Goal: Information Seeking & Learning: Learn about a topic

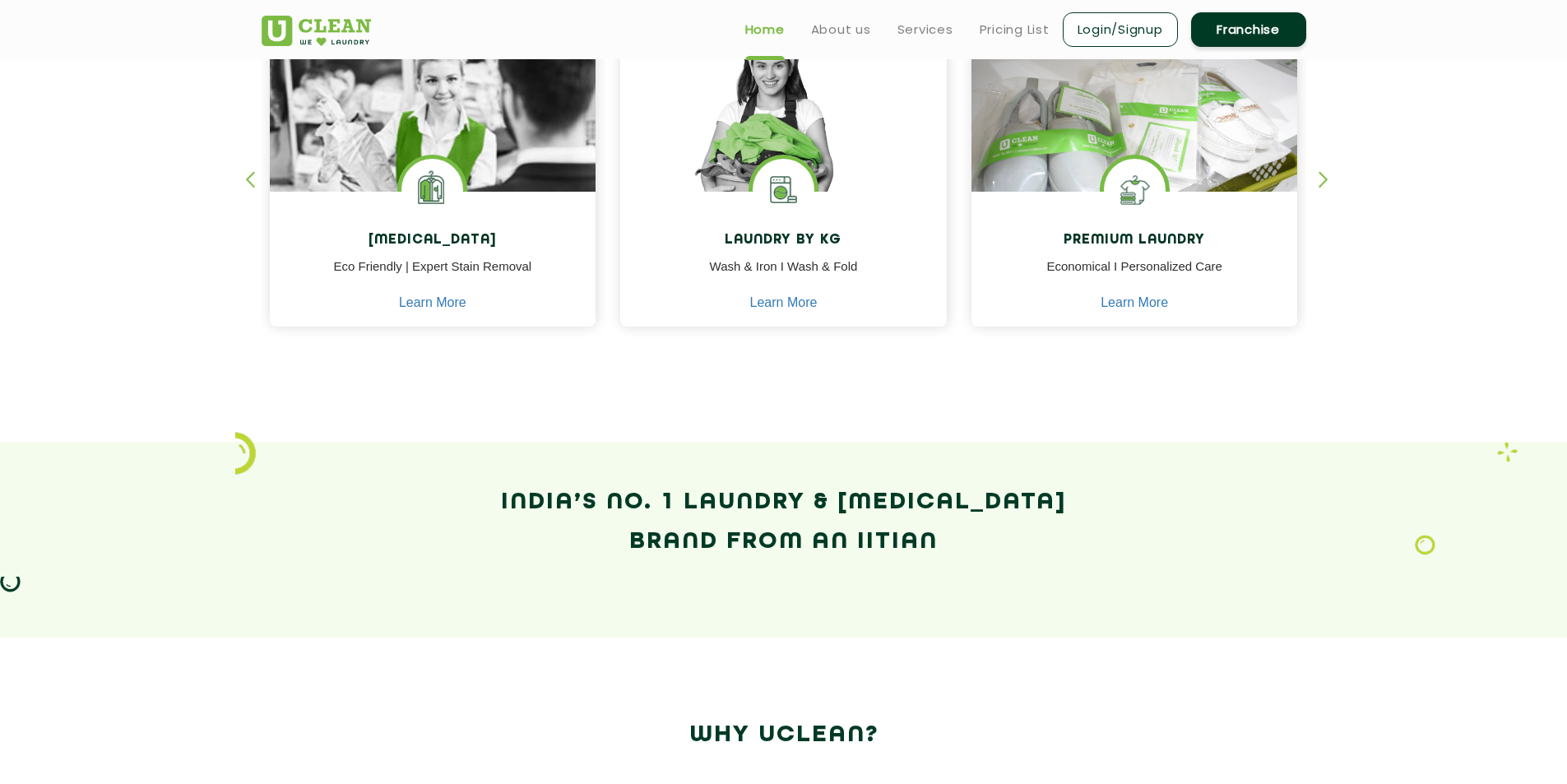
scroll to position [658, 0]
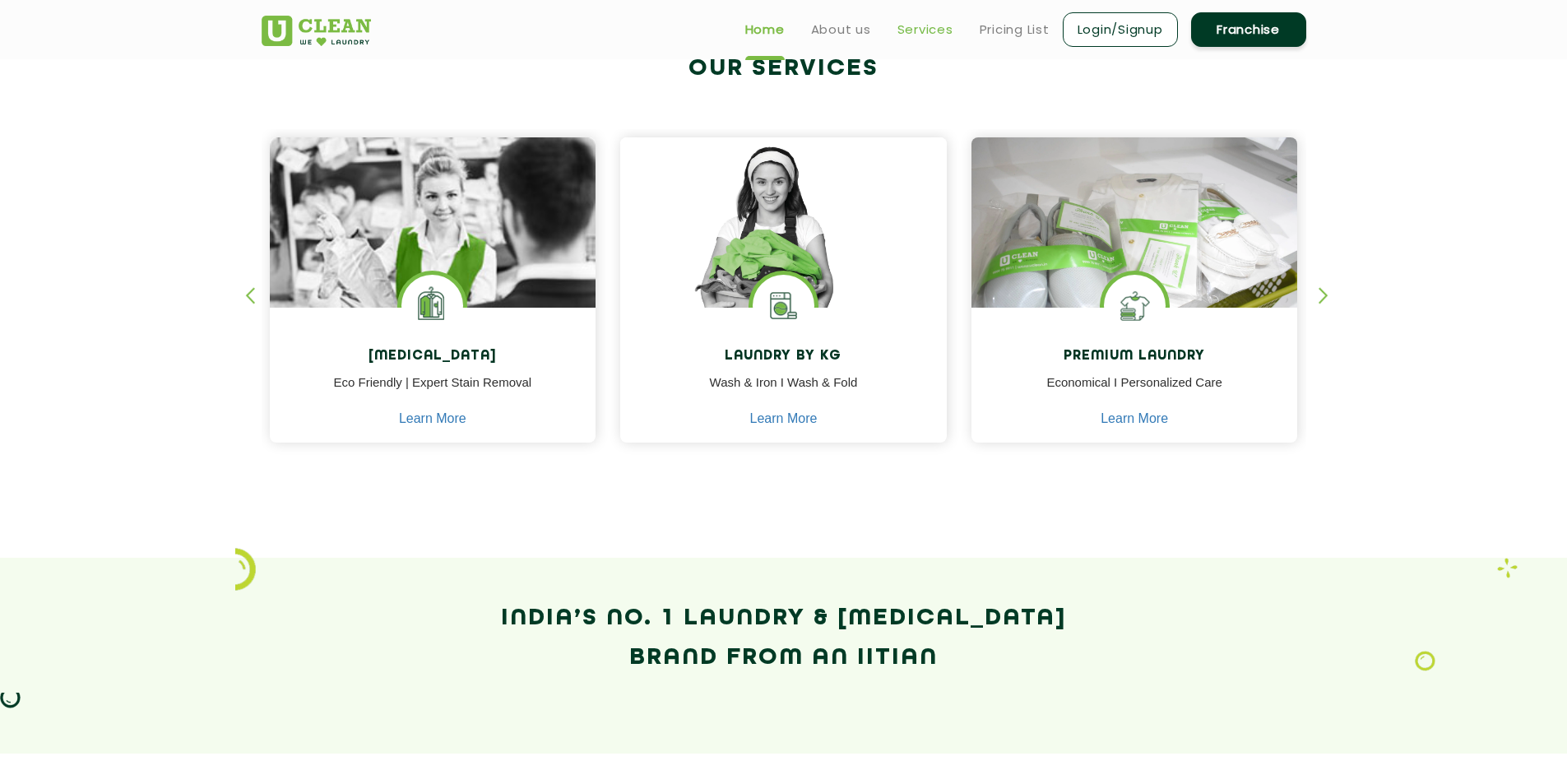
click at [927, 26] on link "Services" at bounding box center [926, 29] width 56 height 19
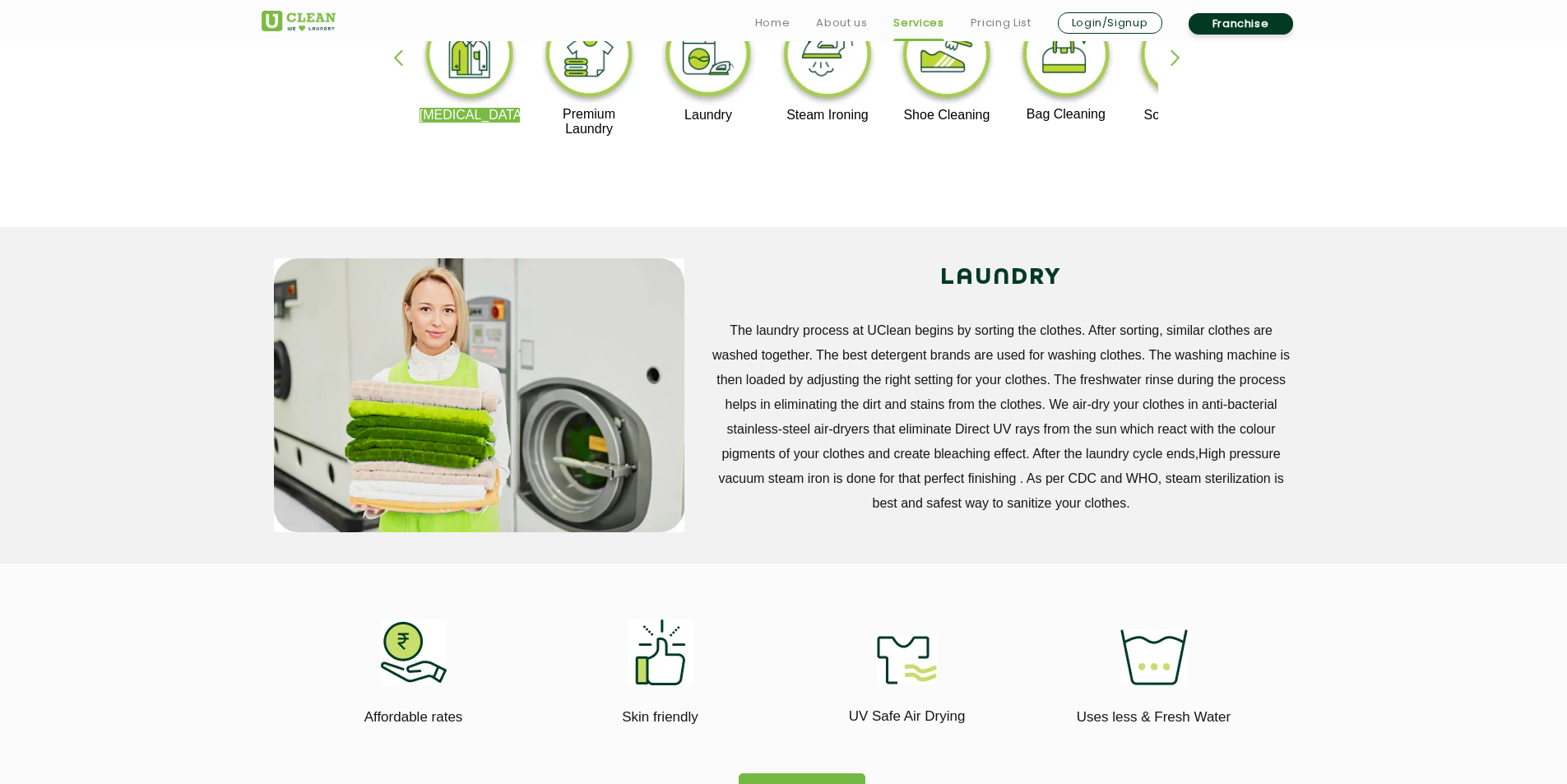
scroll to position [494, 0]
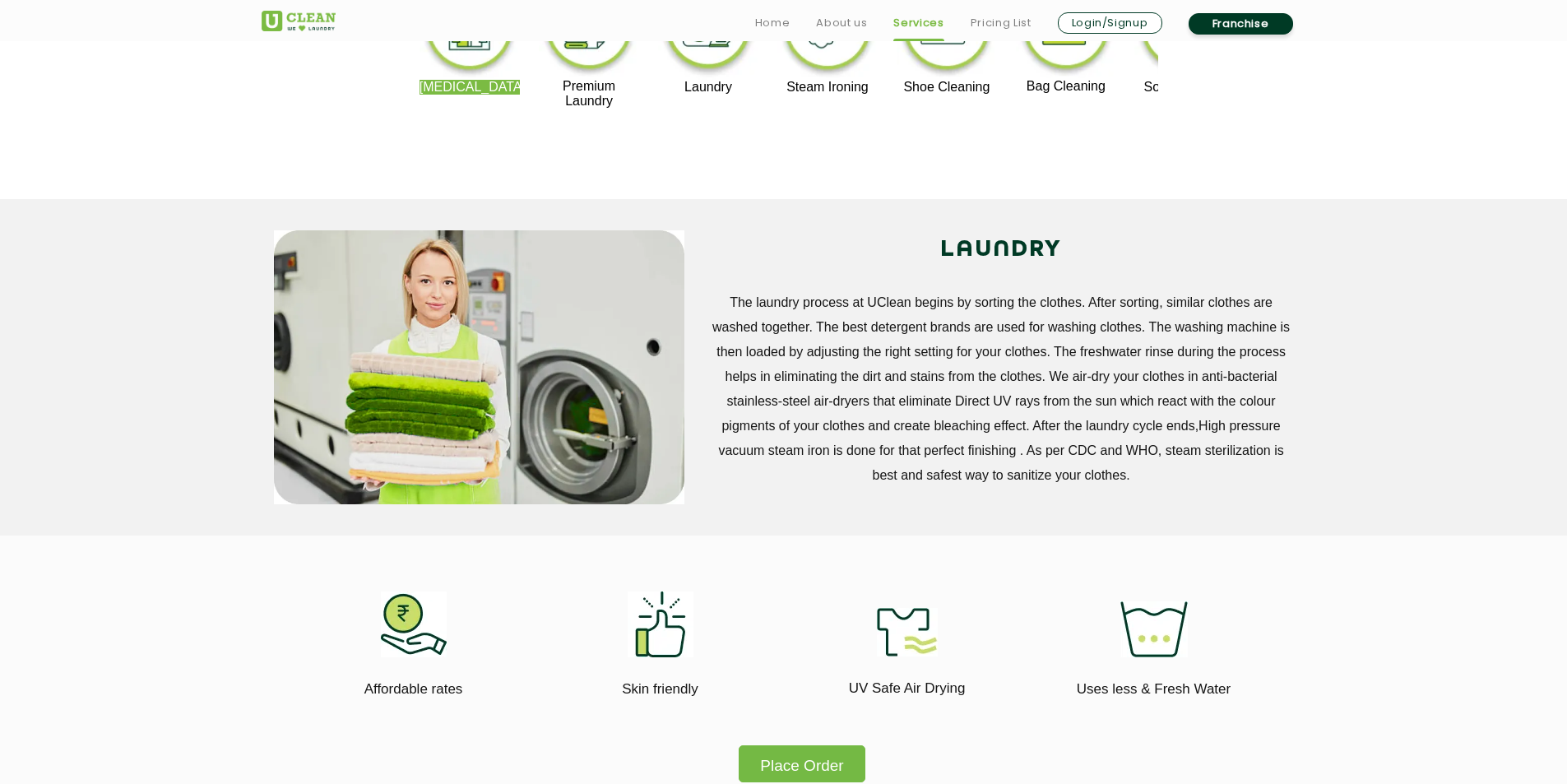
click at [409, 619] on img at bounding box center [414, 624] width 66 height 66
click at [416, 634] on img at bounding box center [414, 624] width 66 height 66
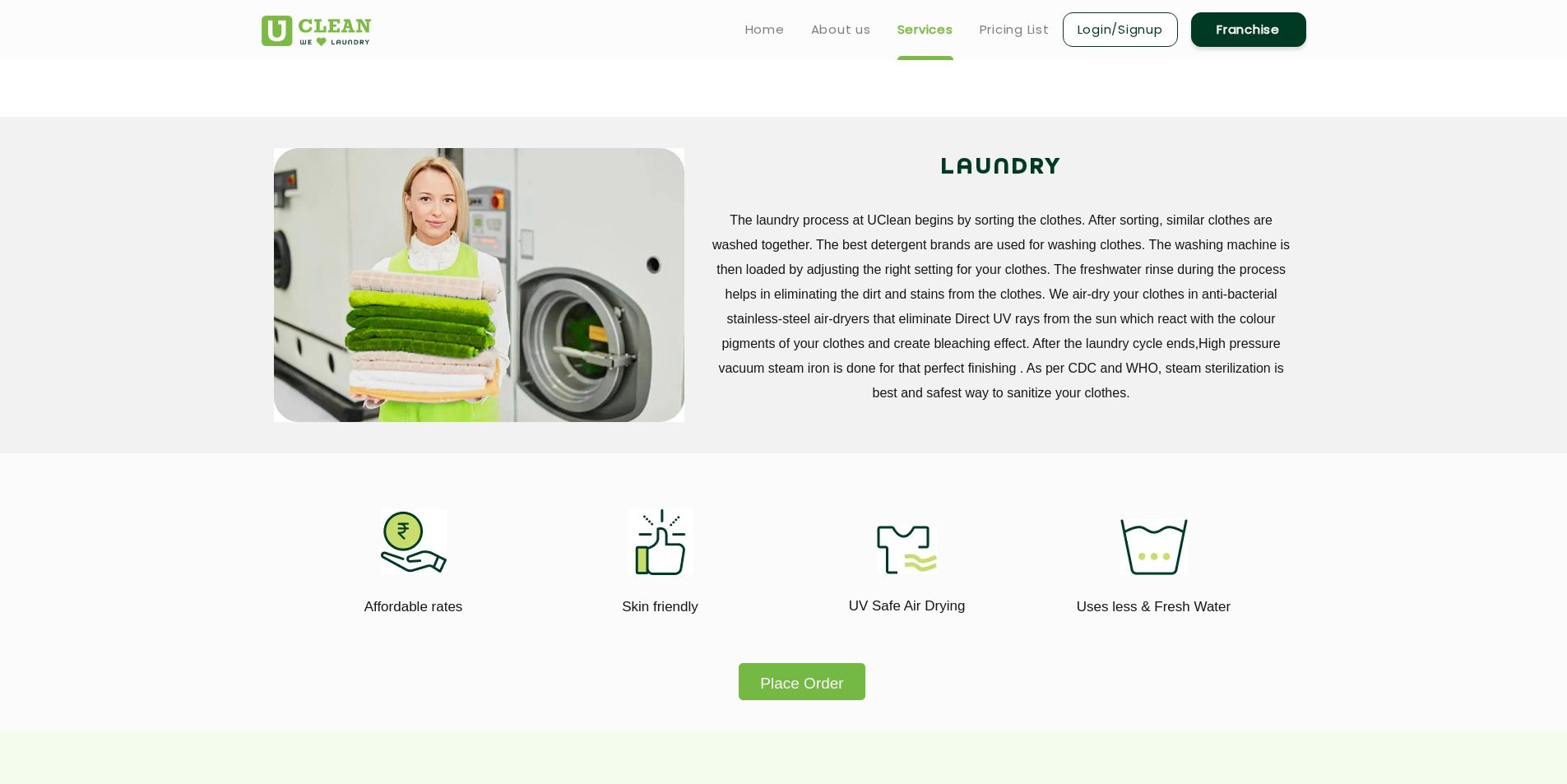
scroll to position [82, 0]
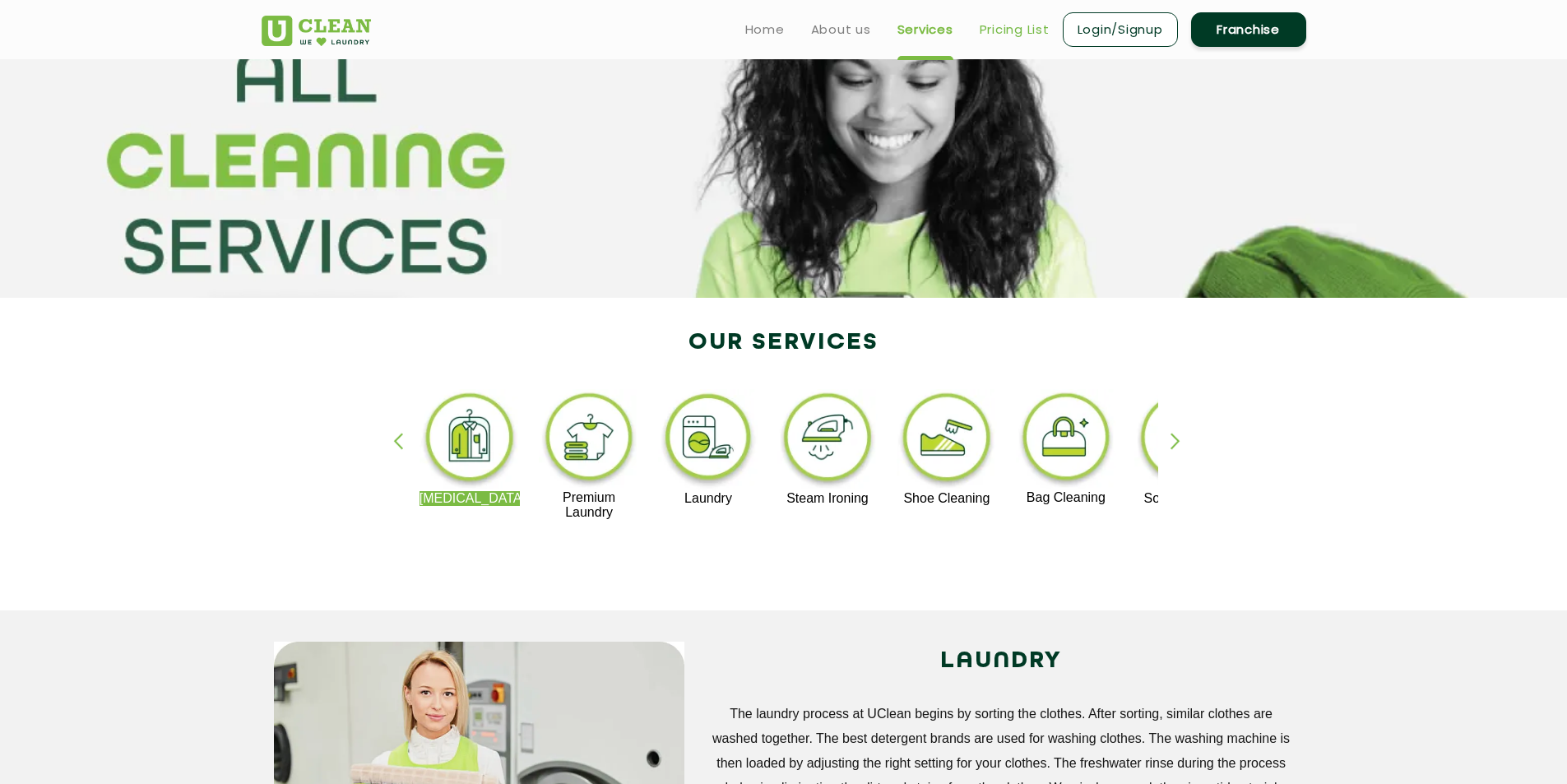
click at [1024, 27] on link "Pricing List" at bounding box center [1014, 29] width 70 height 19
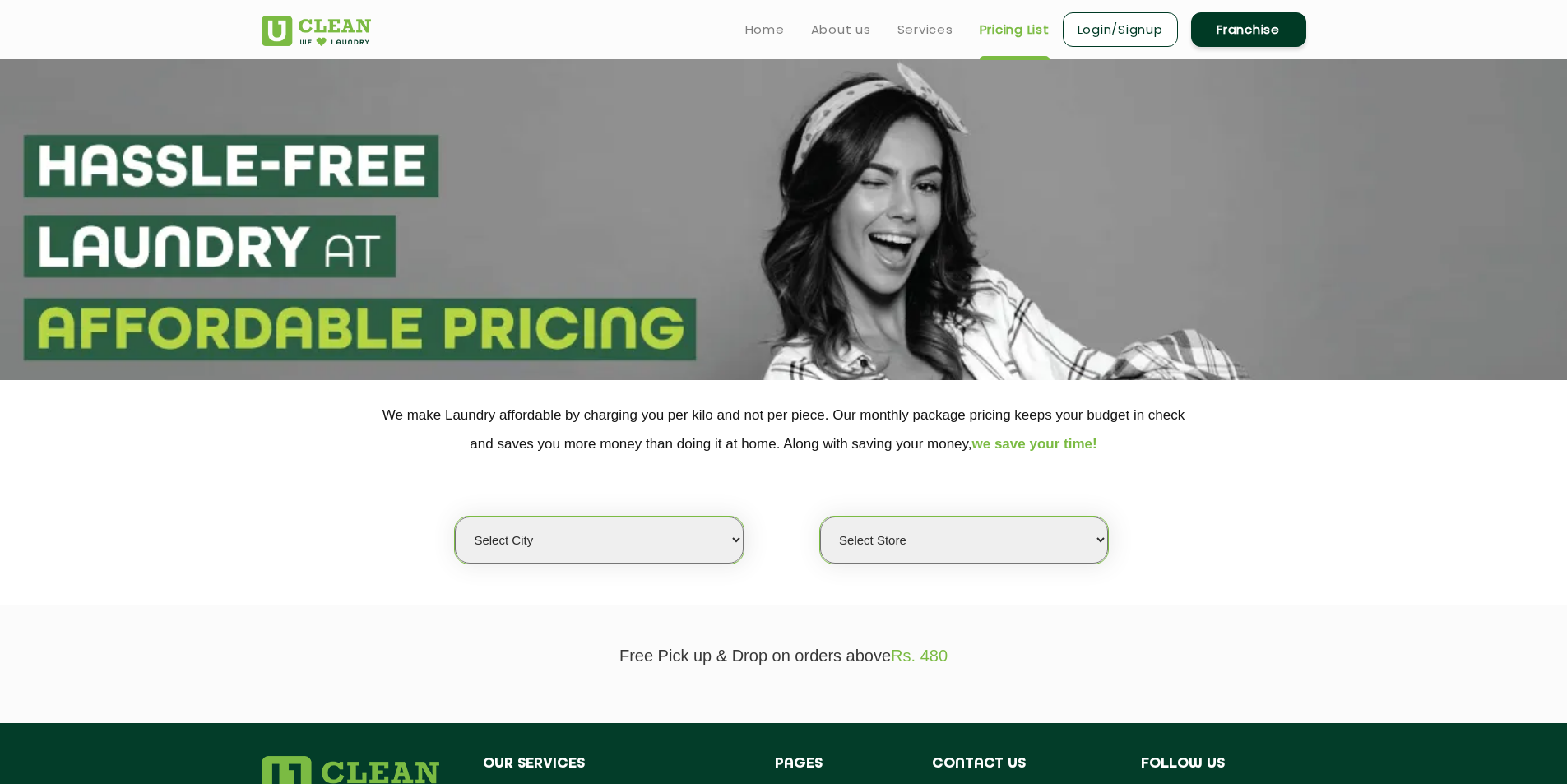
click at [545, 532] on select "Select city [GEOGRAPHIC_DATA] [GEOGRAPHIC_DATA] [GEOGRAPHIC_DATA] [GEOGRAPHIC_D…" at bounding box center [599, 539] width 288 height 47
select select "6"
click at [455, 517] on select "Select city [GEOGRAPHIC_DATA] [GEOGRAPHIC_DATA] [GEOGRAPHIC_DATA] [GEOGRAPHIC_D…" at bounding box center [599, 539] width 288 height 47
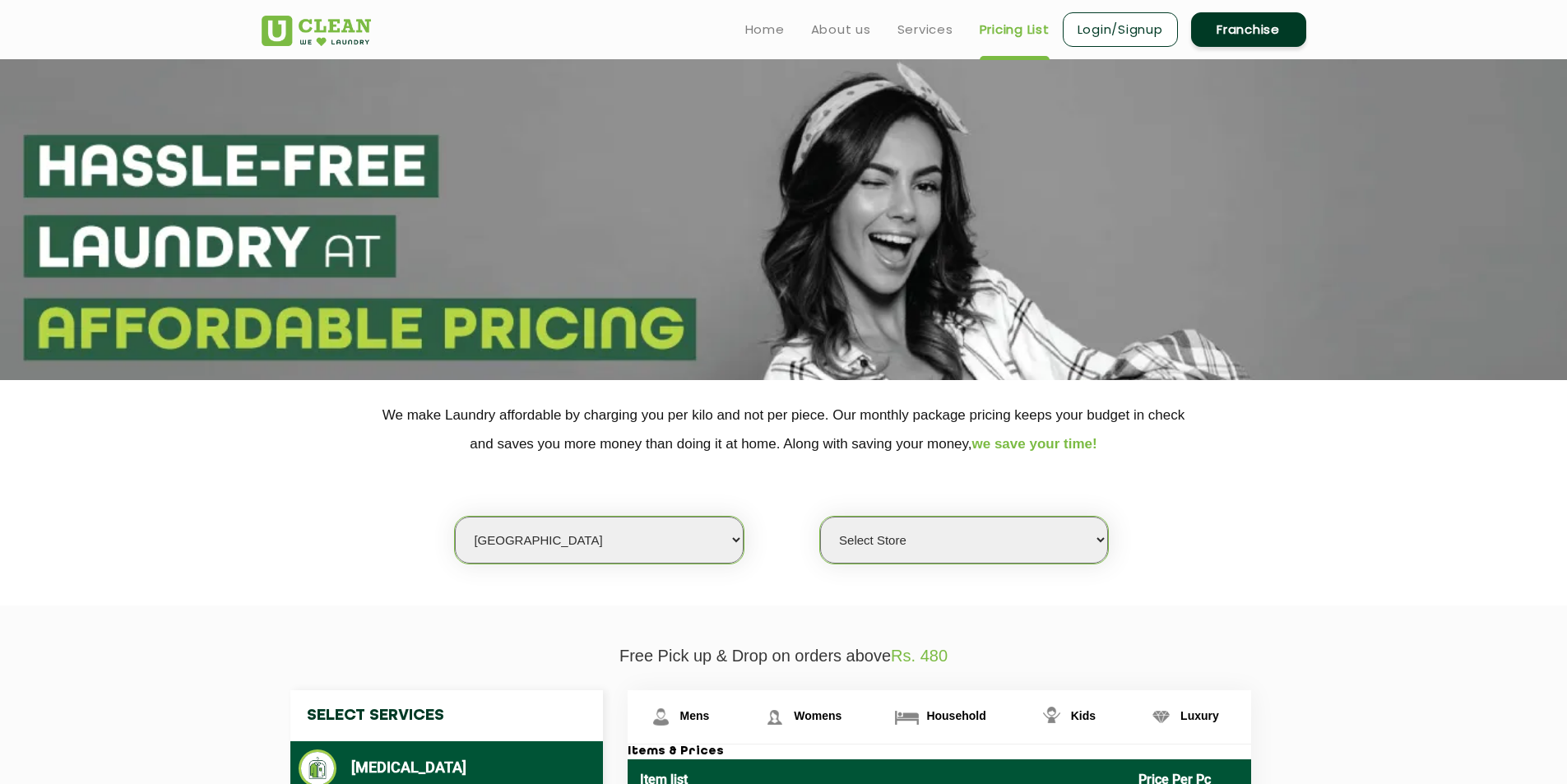
click at [984, 536] on select "Select Store [GEOGRAPHIC_DATA] [GEOGRAPHIC_DATA] UClean KR [GEOGRAPHIC_DATA] [G…" at bounding box center [964, 539] width 288 height 47
select select "319"
click at [820, 517] on select "Select Store [GEOGRAPHIC_DATA] [GEOGRAPHIC_DATA] UClean KR [GEOGRAPHIC_DATA] [G…" at bounding box center [964, 539] width 288 height 47
click at [833, 31] on link "About us" at bounding box center [841, 29] width 60 height 19
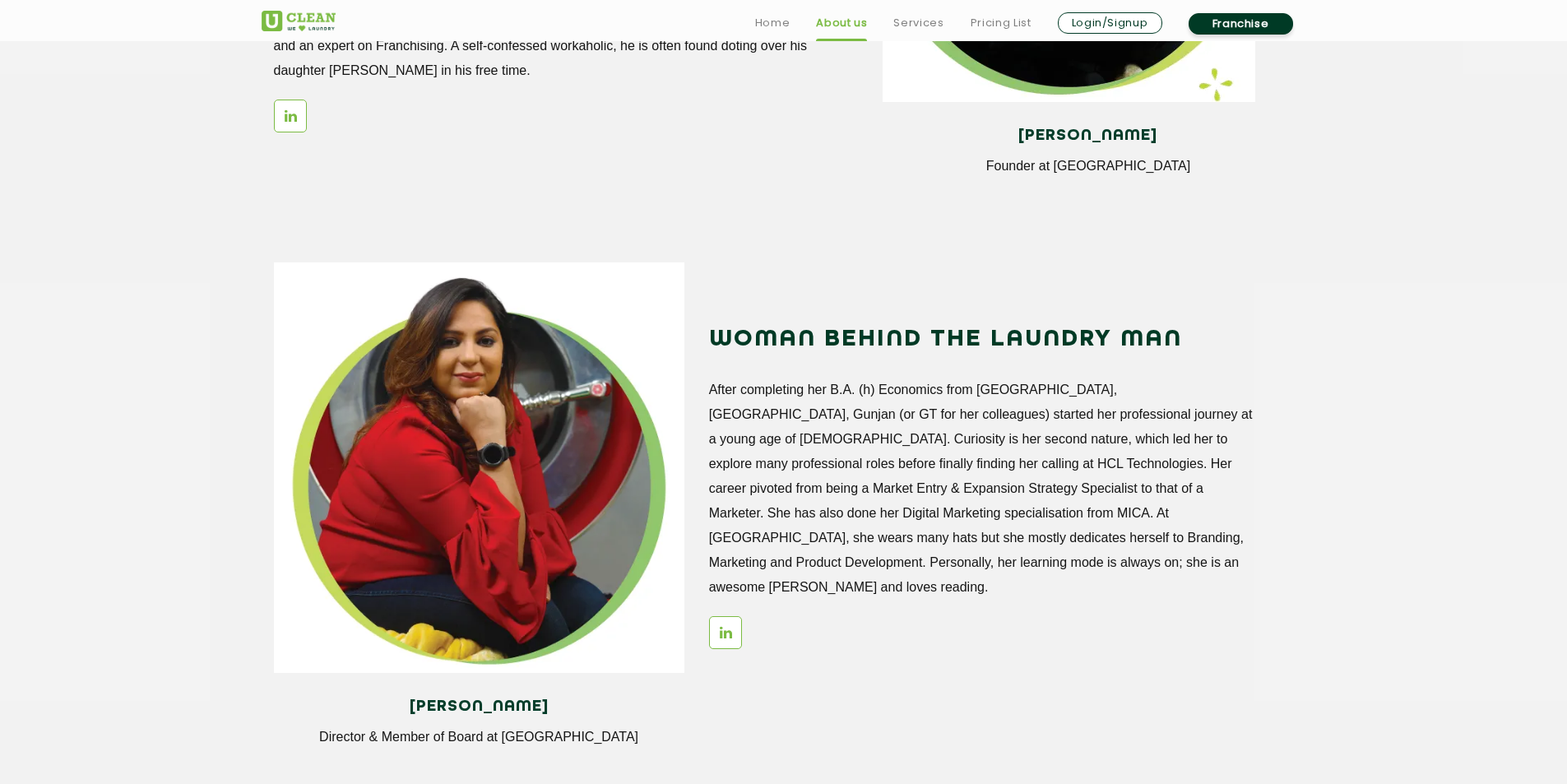
scroll to position [1809, 0]
